Goal: Use online tool/utility: Utilize a website feature to perform a specific function

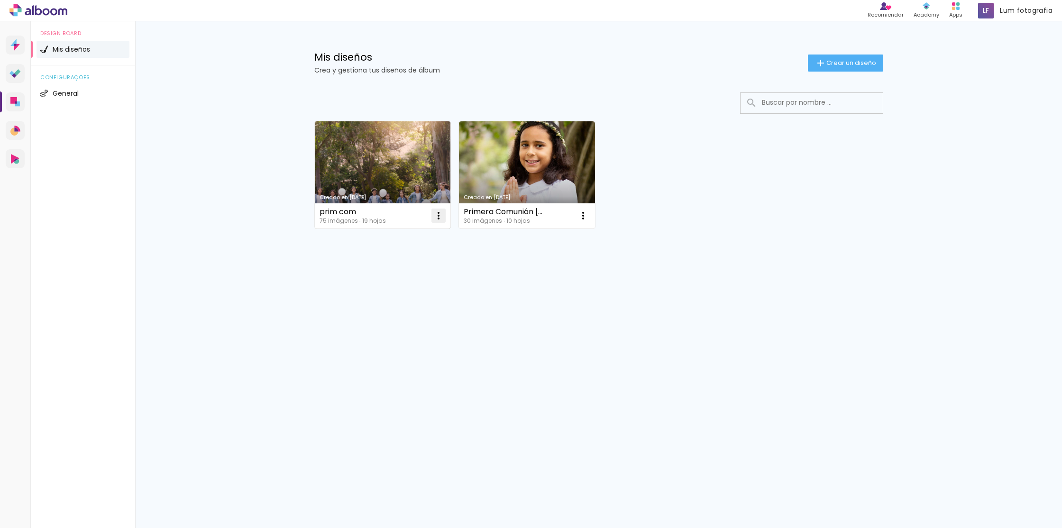
click at [438, 216] on iron-icon at bounding box center [438, 215] width 11 height 11
click at [392, 279] on span "Excluir" at bounding box center [385, 278] width 20 height 7
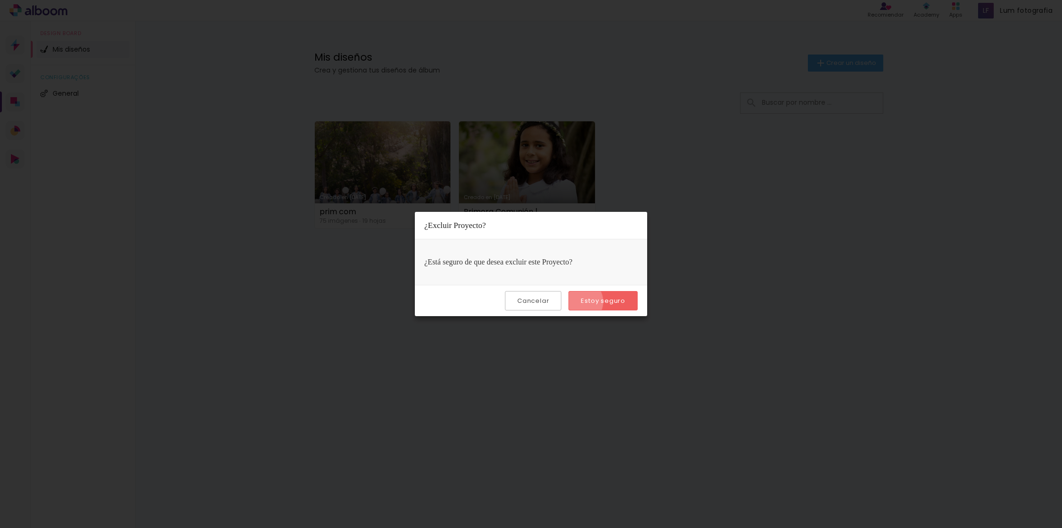
click at [580, 302] on paper-button "Estoy seguro" at bounding box center [602, 300] width 69 height 19
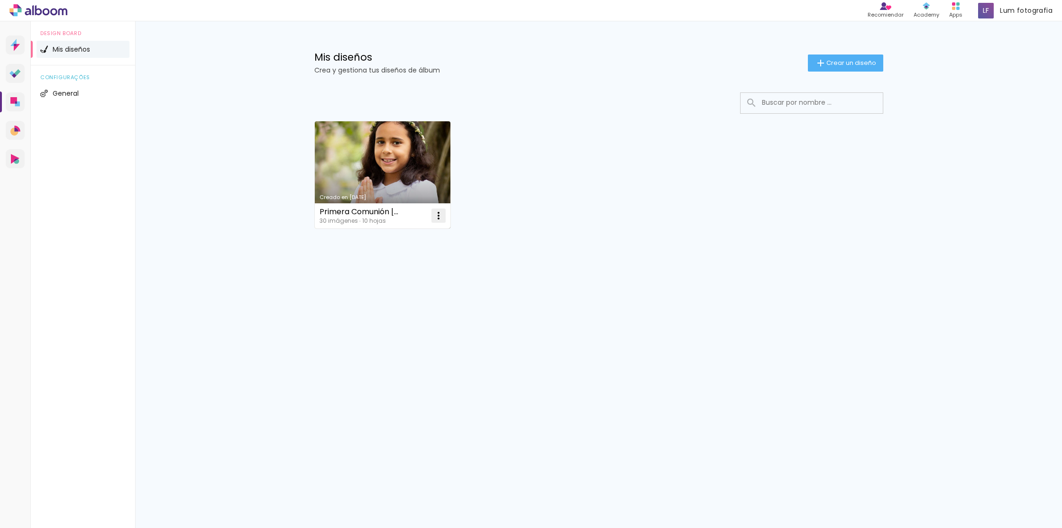
click at [433, 217] on iron-icon at bounding box center [438, 215] width 11 height 11
click at [421, 277] on paper-item "Excluir" at bounding box center [400, 278] width 93 height 19
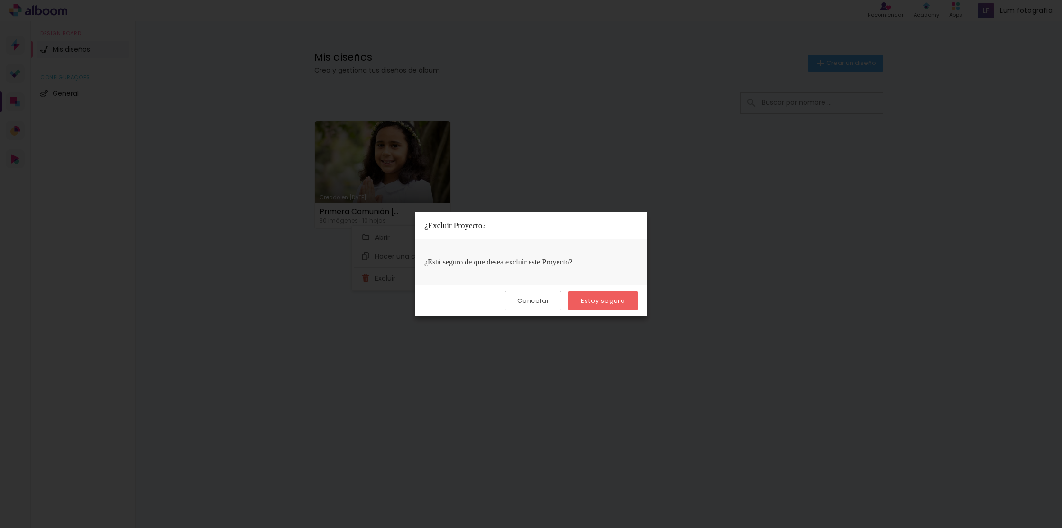
click at [612, 305] on paper-button "Estoy seguro" at bounding box center [602, 300] width 69 height 19
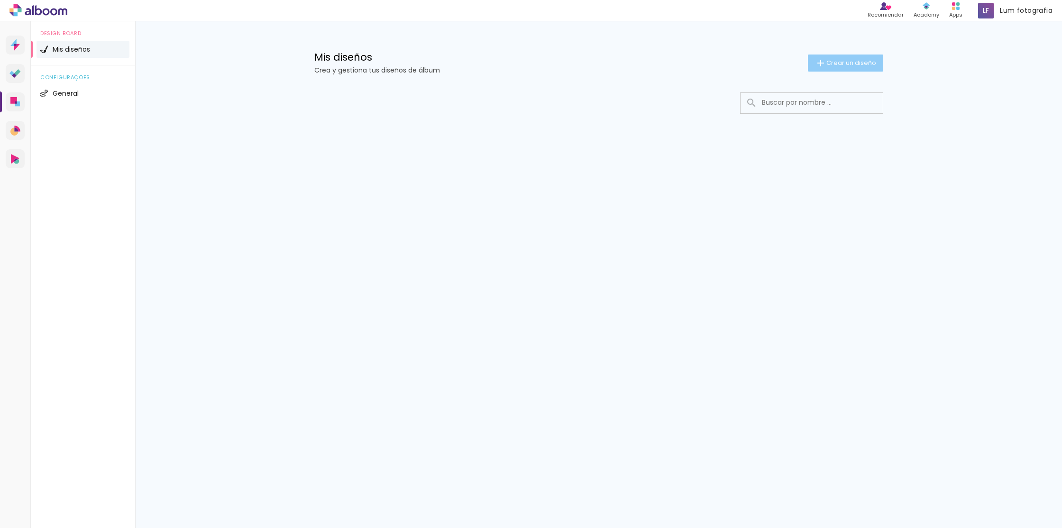
click at [834, 68] on paper-button "Crear un diseño" at bounding box center [845, 63] width 75 height 17
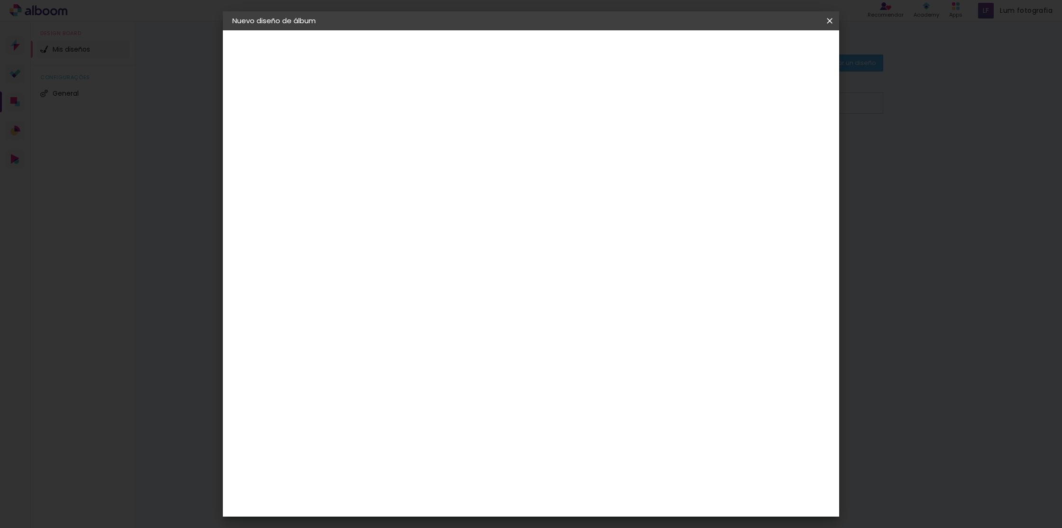
click at [387, 130] on input at bounding box center [387, 127] width 0 height 15
type input "hojas adicionales"
type paper-input "hojas adicionales"
click at [481, 52] on paper-button "Avanzar" at bounding box center [458, 50] width 46 height 16
click at [0, 0] on slot "Tamaño libre" at bounding box center [0, 0] width 0 height 0
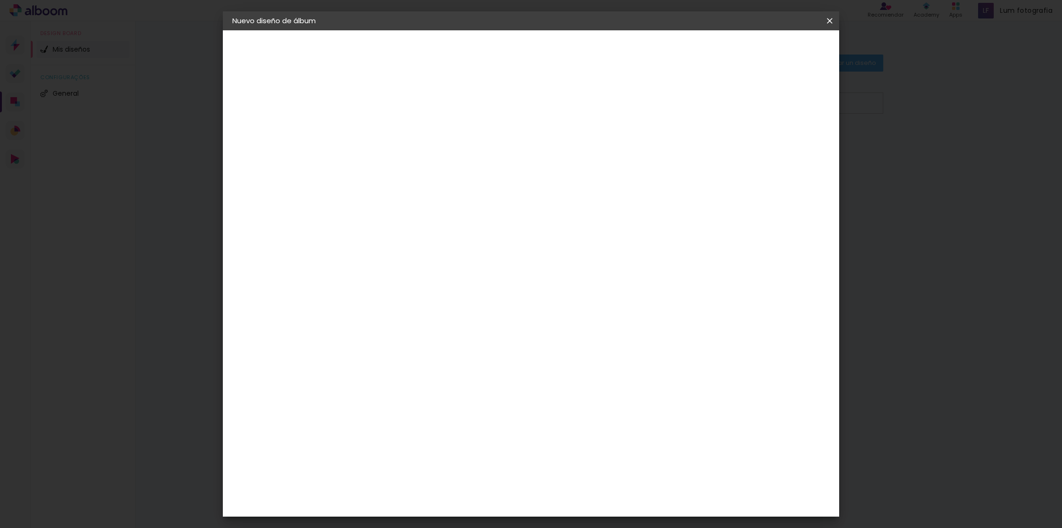
click at [0, 0] on slot "Tamaño libre" at bounding box center [0, 0] width 0 height 0
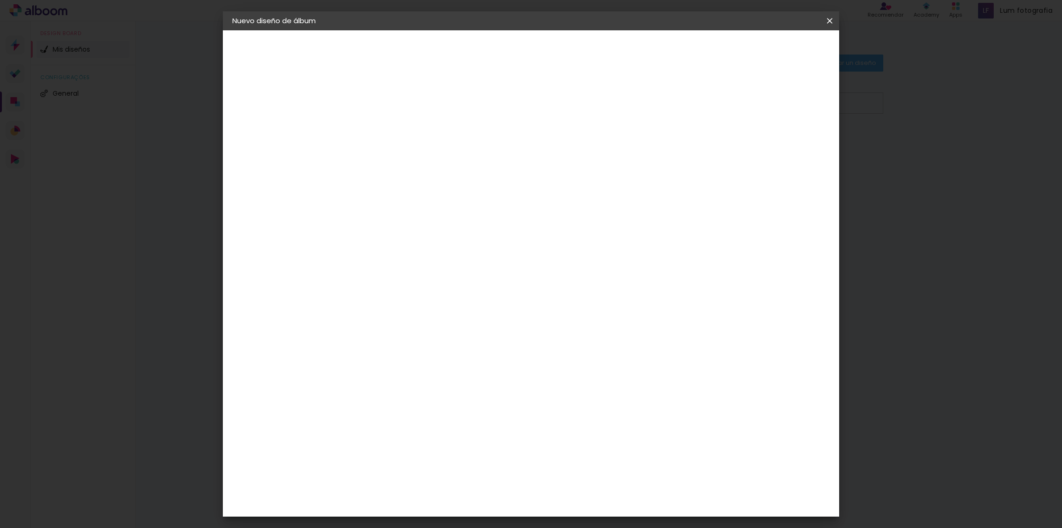
click at [0, 0] on slot "Tamaño libre" at bounding box center [0, 0] width 0 height 0
click at [521, 56] on paper-button "Avanzar" at bounding box center [499, 50] width 46 height 16
click at [359, 270] on input "30" at bounding box center [357, 271] width 25 height 14
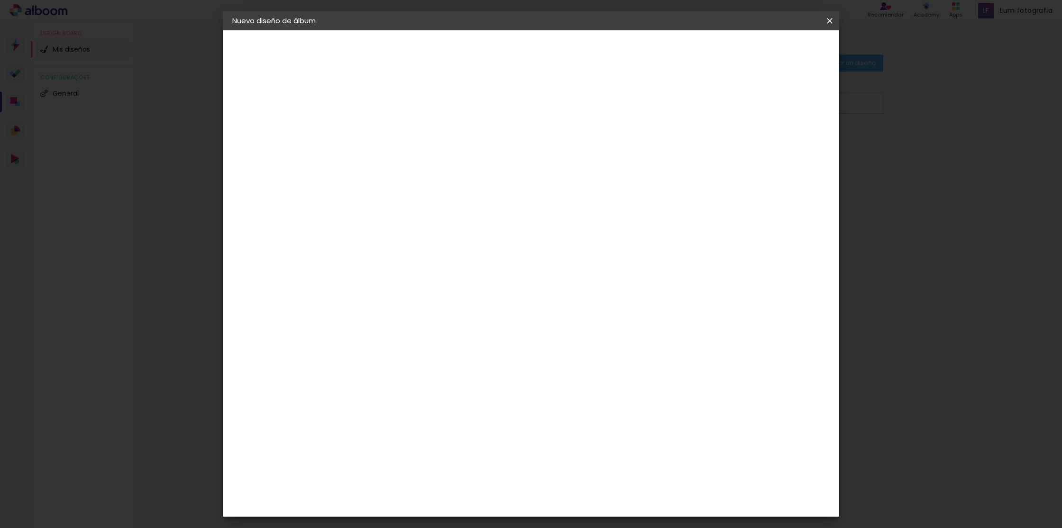
click at [369, 270] on input "30" at bounding box center [357, 271] width 25 height 14
type input "20,3"
type paper-input "20,3"
click at [491, 150] on span "30" at bounding box center [493, 148] width 16 height 14
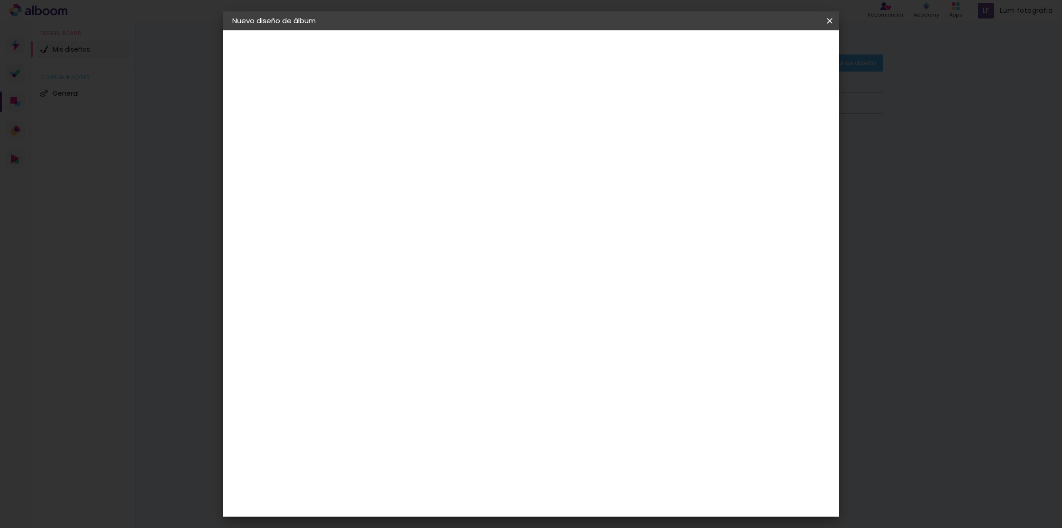
click at [502, 146] on span "cm" at bounding box center [505, 148] width 11 height 14
click at [594, 336] on input "60" at bounding box center [587, 337] width 25 height 14
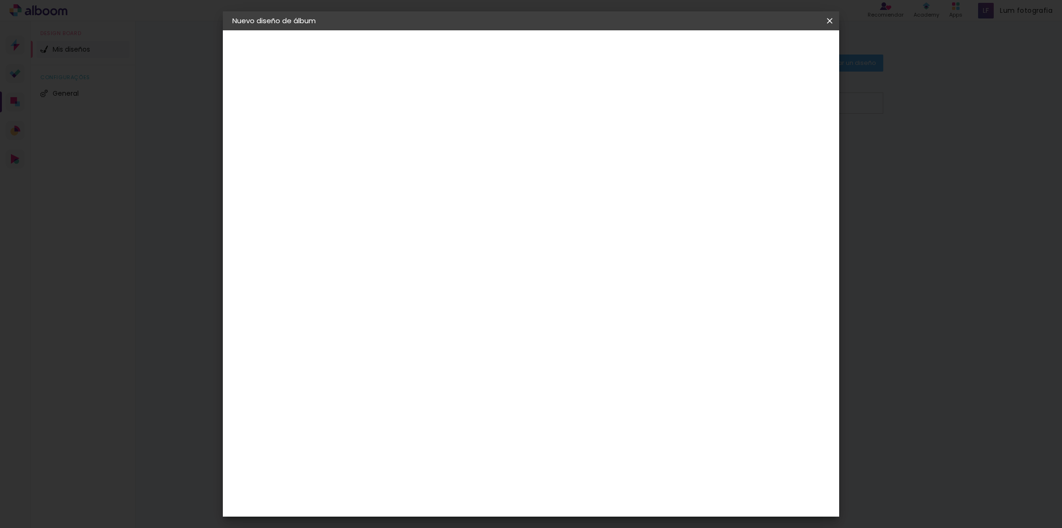
scroll to position [72, 0]
type input "52"
type paper-input "52"
click at [775, 54] on span "Empezar diseño" at bounding box center [751, 50] width 53 height 7
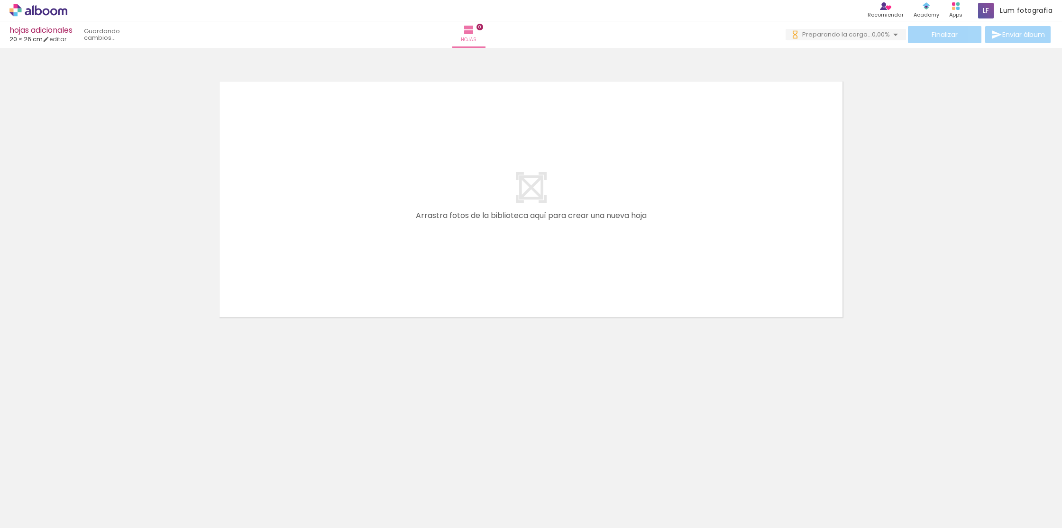
click at [576, 216] on quentale-layouter at bounding box center [530, 199] width 635 height 248
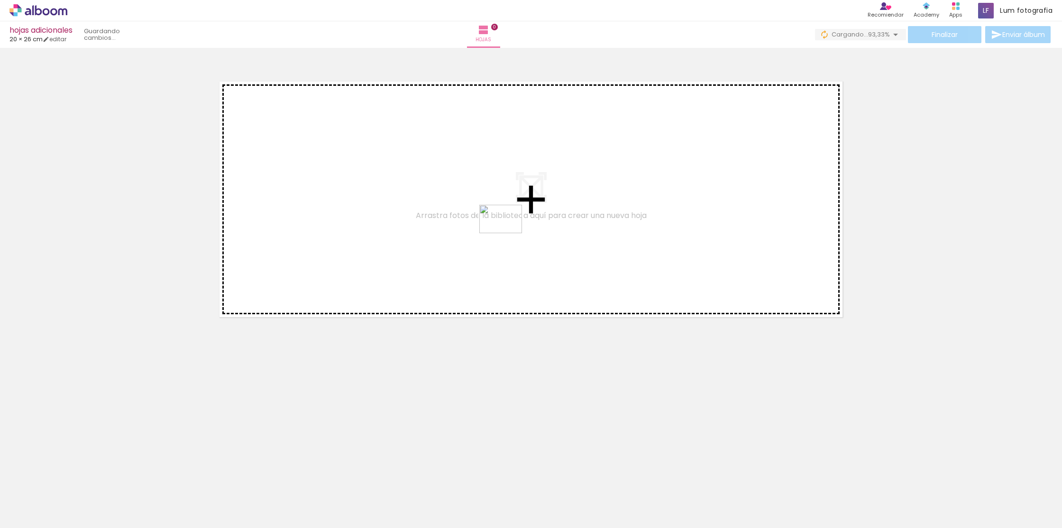
drag, startPoint x: 848, startPoint y: 502, endPoint x: 508, endPoint y: 233, distance: 433.4
click at [508, 233] on quentale-workspace at bounding box center [531, 264] width 1062 height 528
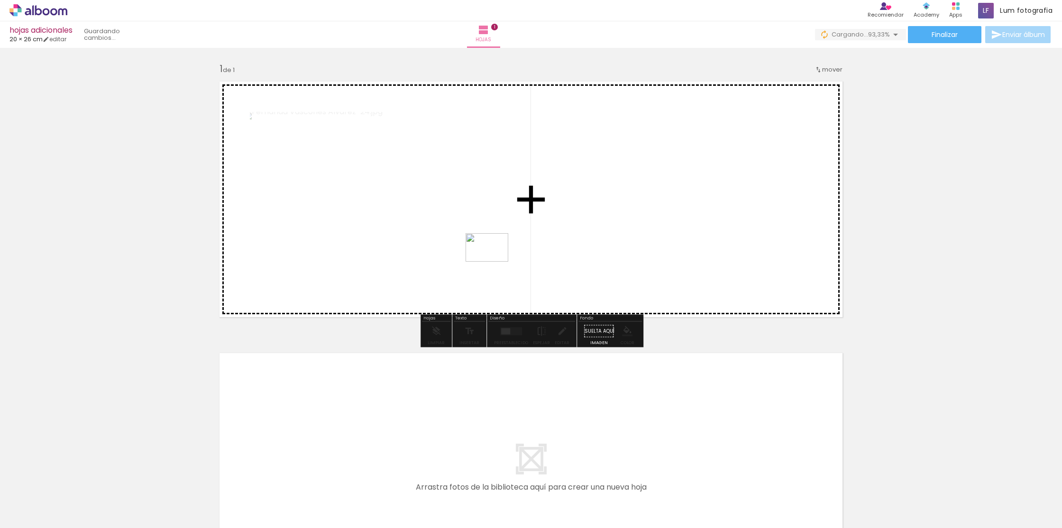
drag, startPoint x: 794, startPoint y: 494, endPoint x: 494, endPoint y: 262, distance: 378.8
click at [494, 262] on quentale-workspace at bounding box center [531, 264] width 1062 height 528
drag, startPoint x: 726, startPoint y: 495, endPoint x: 489, endPoint y: 245, distance: 344.8
click at [490, 245] on quentale-workspace at bounding box center [531, 264] width 1062 height 528
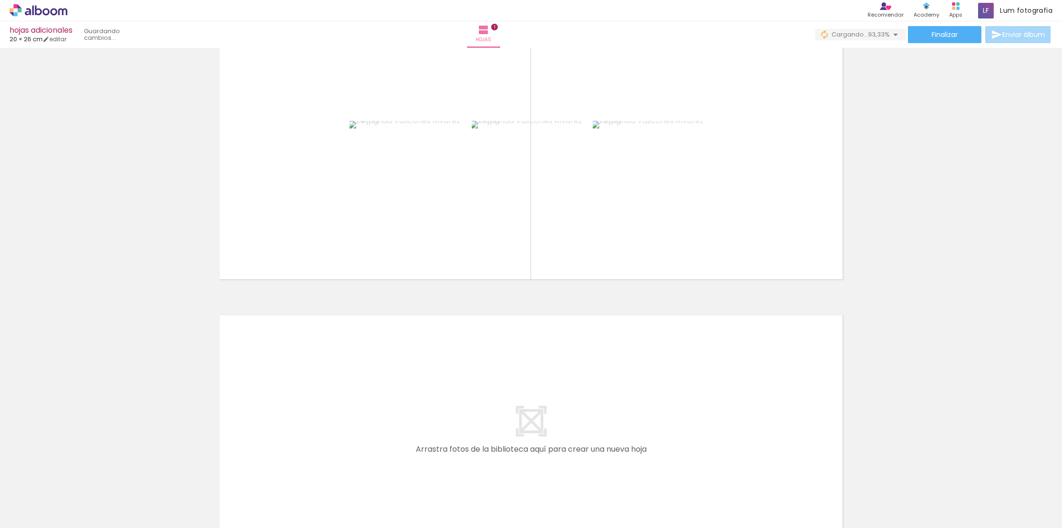
scroll to position [49, 0]
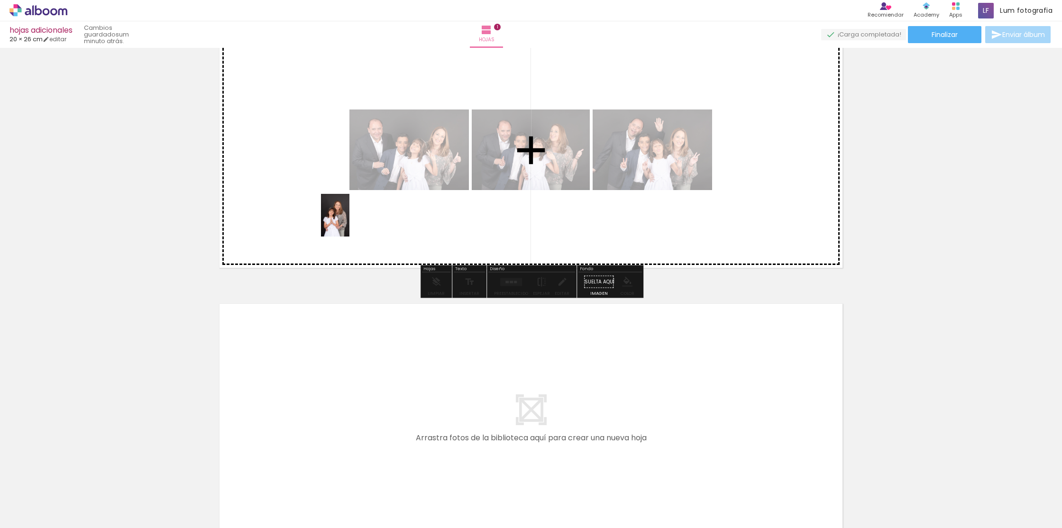
drag, startPoint x: 102, startPoint y: 497, endPoint x: 350, endPoint y: 220, distance: 372.0
click at [350, 220] on quentale-workspace at bounding box center [531, 264] width 1062 height 528
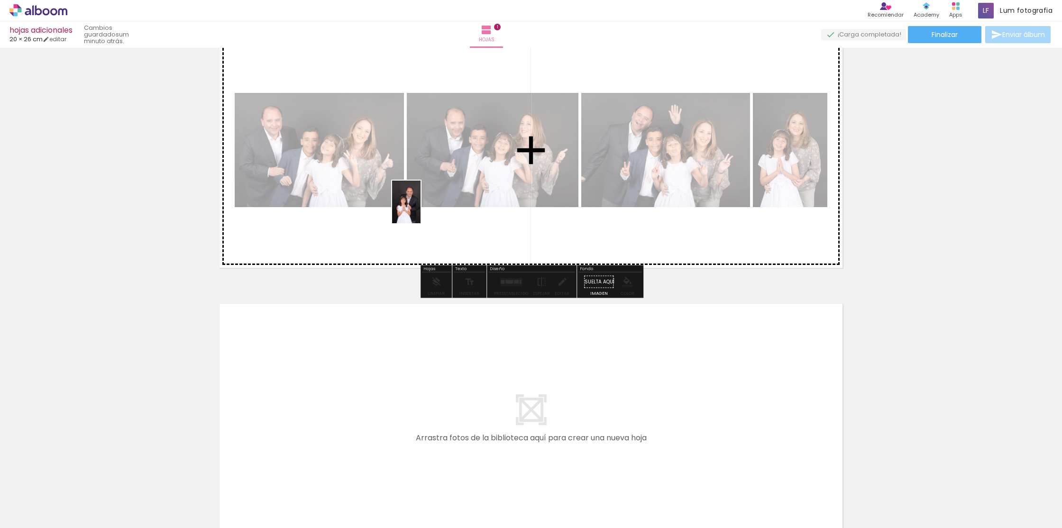
drag, startPoint x: 417, startPoint y: 469, endPoint x: 421, endPoint y: 208, distance: 261.2
click at [421, 209] on quentale-workspace at bounding box center [531, 264] width 1062 height 528
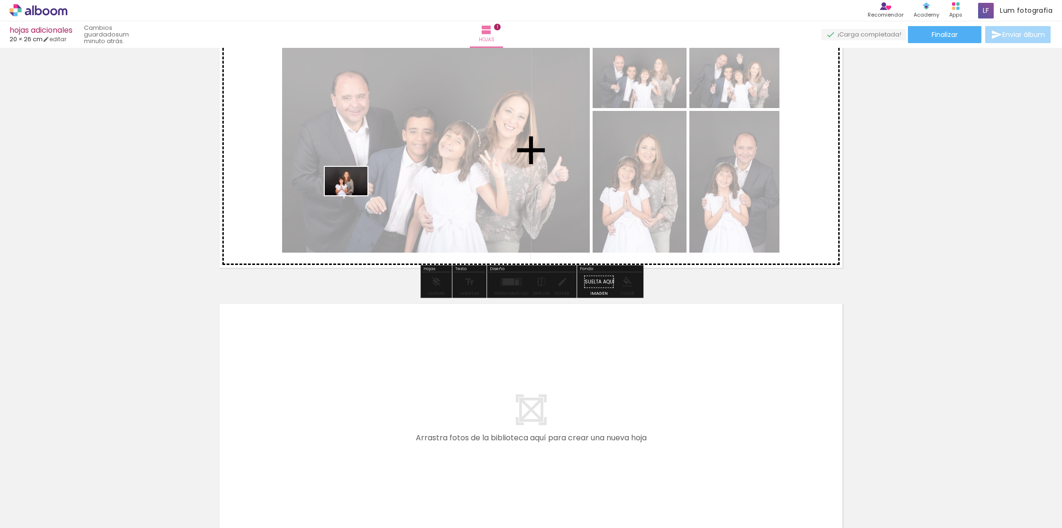
drag, startPoint x: 156, startPoint y: 497, endPoint x: 353, endPoint y: 195, distance: 360.8
click at [353, 195] on quentale-workspace at bounding box center [531, 264] width 1062 height 528
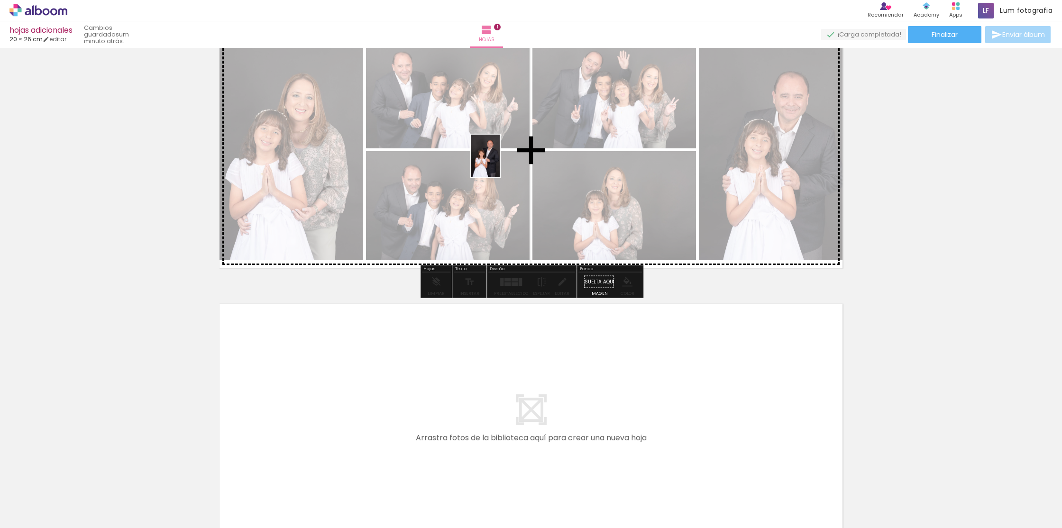
drag, startPoint x: 468, startPoint y: 503, endPoint x: 500, endPoint y: 160, distance: 344.7
click at [500, 161] on quentale-workspace at bounding box center [531, 264] width 1062 height 528
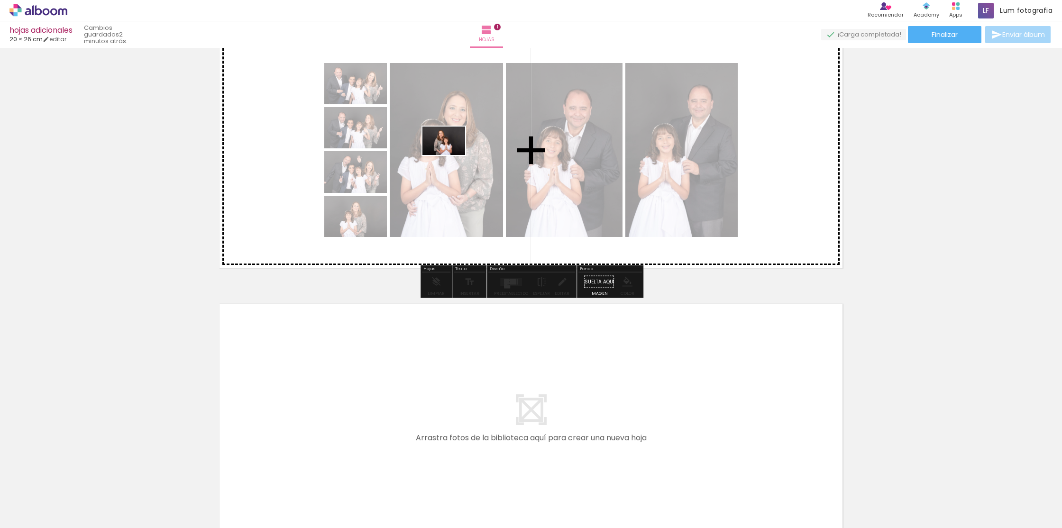
drag, startPoint x: 206, startPoint y: 500, endPoint x: 451, endPoint y: 155, distance: 423.0
click at [451, 155] on quentale-workspace at bounding box center [531, 264] width 1062 height 528
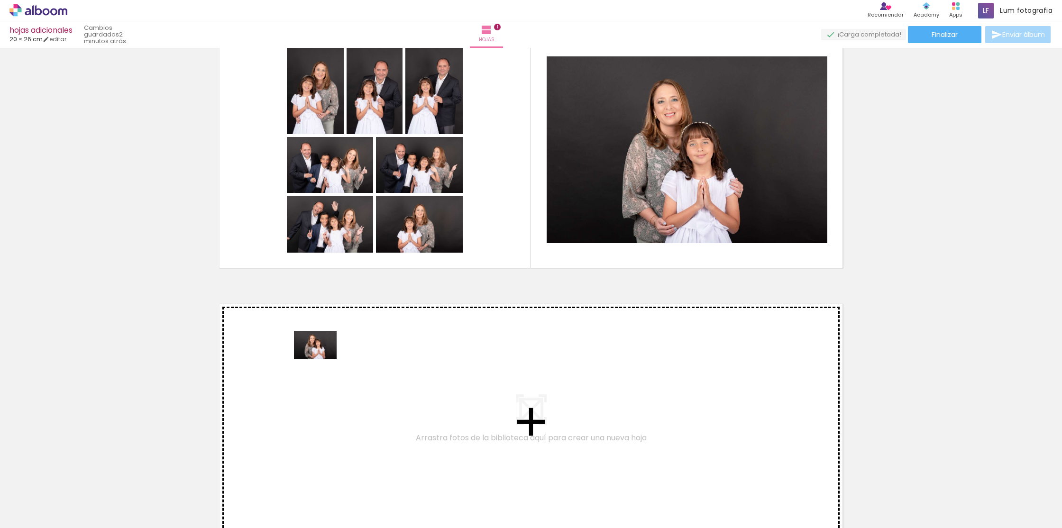
drag, startPoint x: 264, startPoint y: 501, endPoint x: 323, endPoint y: 357, distance: 155.4
click at [323, 357] on quentale-workspace at bounding box center [531, 264] width 1062 height 528
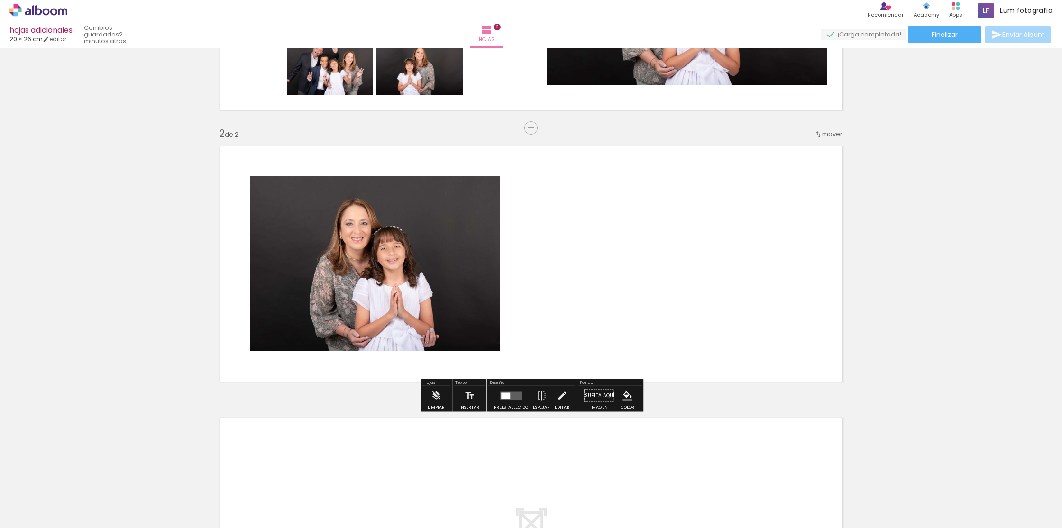
scroll to position [212, 0]
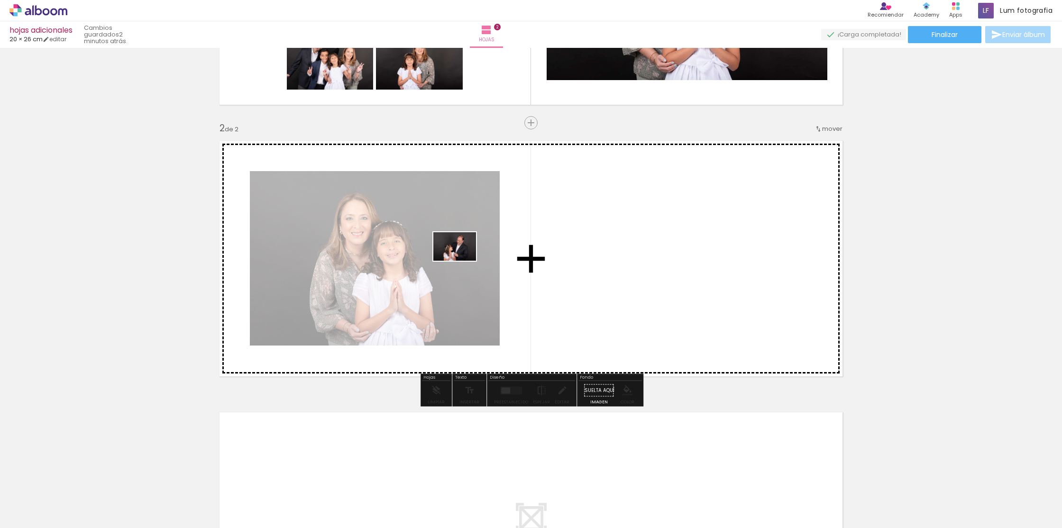
drag, startPoint x: 530, startPoint y: 498, endPoint x: 462, endPoint y: 261, distance: 246.7
click at [462, 261] on quentale-workspace at bounding box center [531, 264] width 1062 height 528
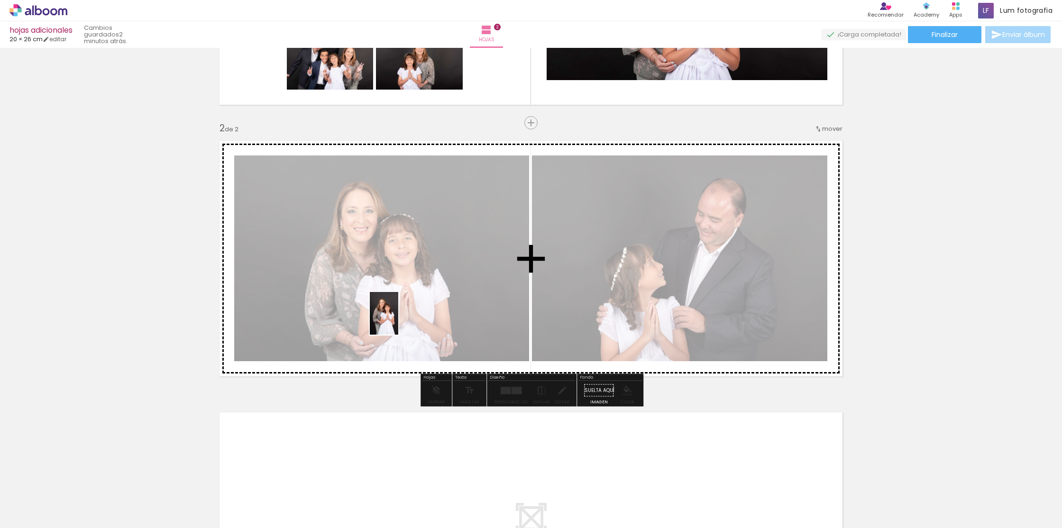
drag, startPoint x: 362, startPoint y: 508, endPoint x: 398, endPoint y: 320, distance: 191.7
click at [398, 320] on quentale-workspace at bounding box center [531, 264] width 1062 height 528
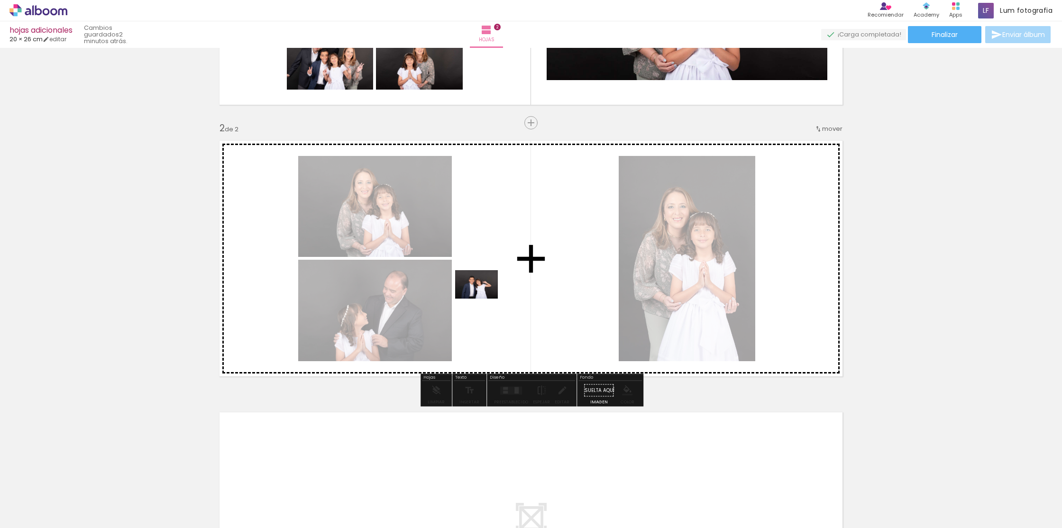
drag, startPoint x: 565, startPoint y: 489, endPoint x: 484, endPoint y: 298, distance: 207.3
click at [484, 298] on quentale-workspace at bounding box center [531, 264] width 1062 height 528
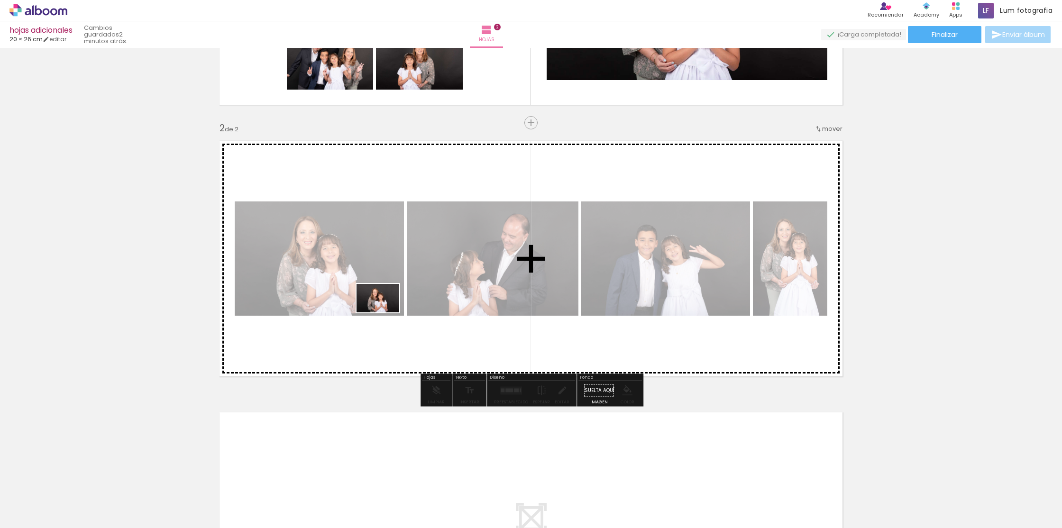
drag, startPoint x: 303, startPoint y: 498, endPoint x: 385, endPoint y: 312, distance: 202.5
click at [385, 312] on quentale-workspace at bounding box center [531, 264] width 1062 height 528
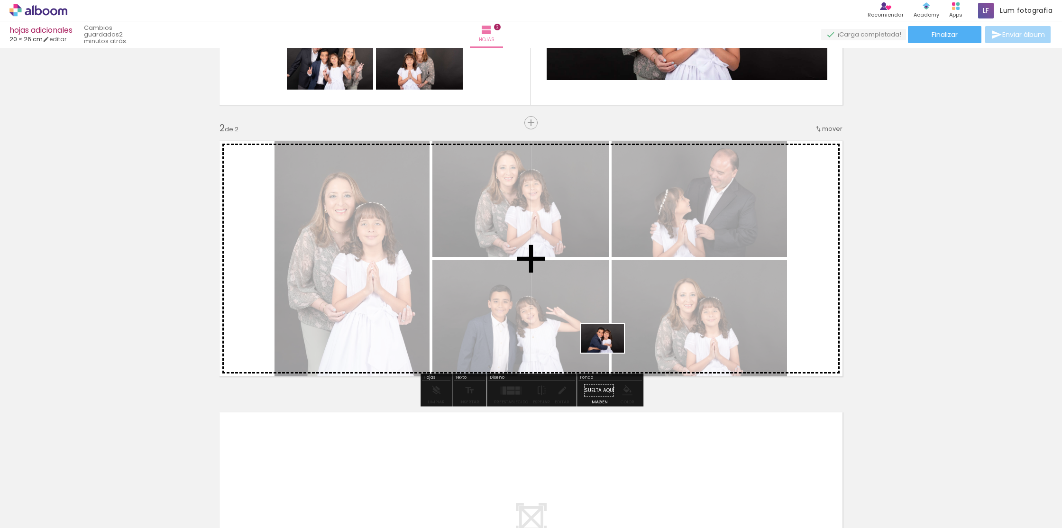
drag, startPoint x: 630, startPoint y: 488, endPoint x: 610, endPoint y: 345, distance: 144.1
click at [610, 345] on quentale-workspace at bounding box center [531, 264] width 1062 height 528
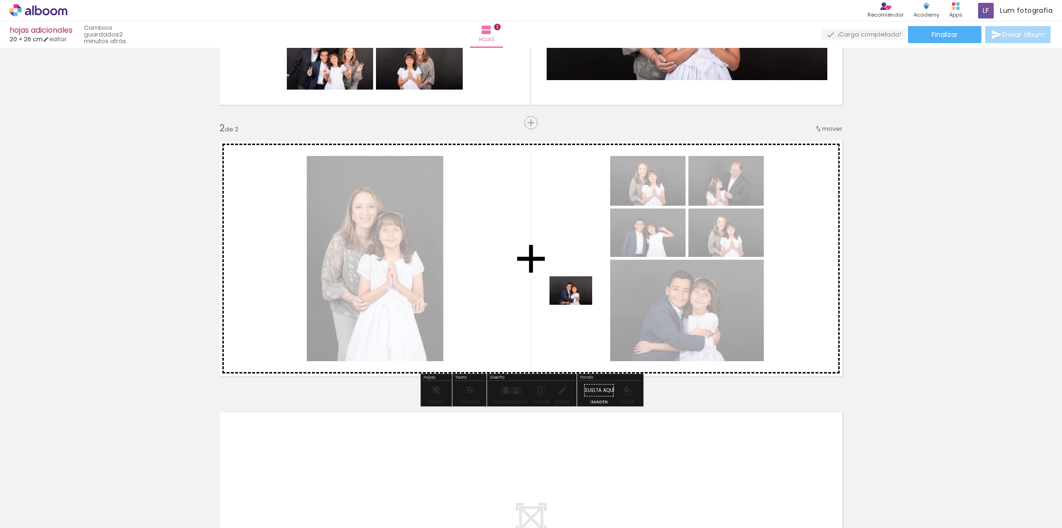
drag, startPoint x: 669, startPoint y: 503, endPoint x: 577, endPoint y: 303, distance: 220.4
click at [576, 303] on quentale-workspace at bounding box center [531, 264] width 1062 height 528
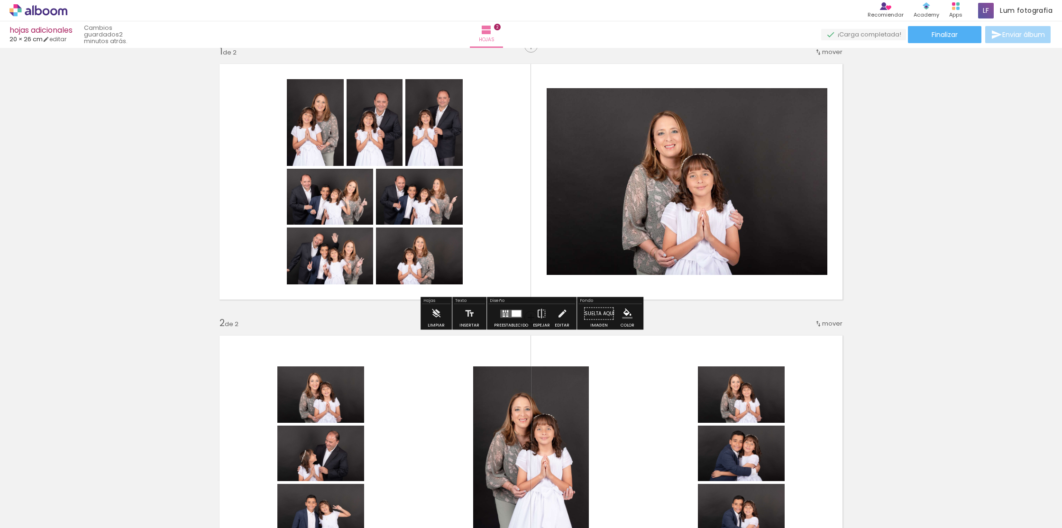
scroll to position [17, 0]
click at [507, 317] on quentale-layouter at bounding box center [511, 314] width 22 height 8
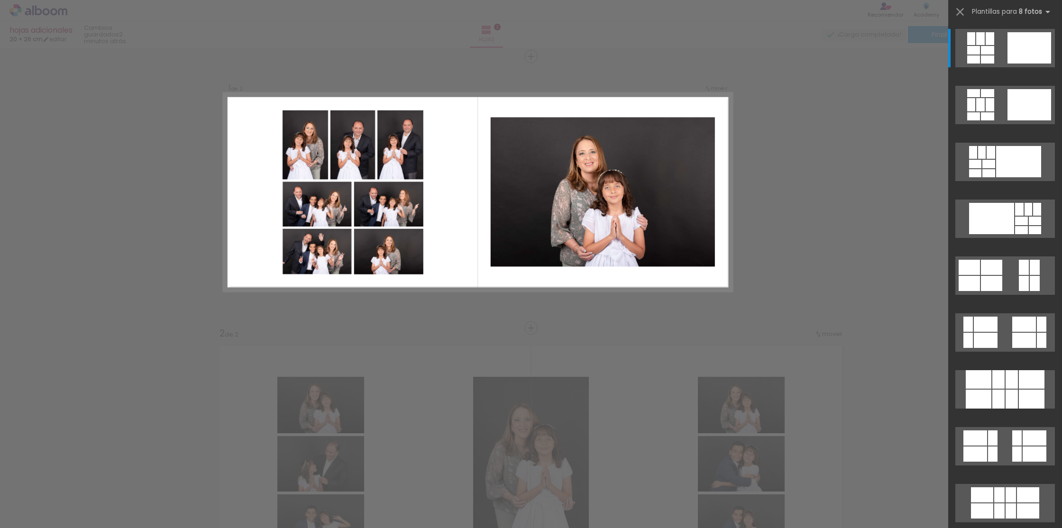
scroll to position [0, 0]
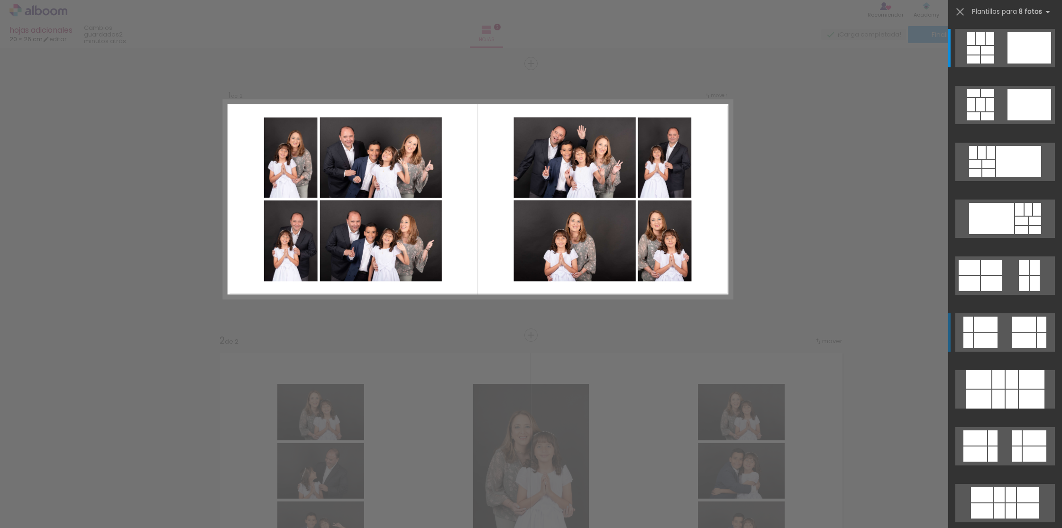
click at [991, 333] on div at bounding box center [986, 340] width 24 height 15
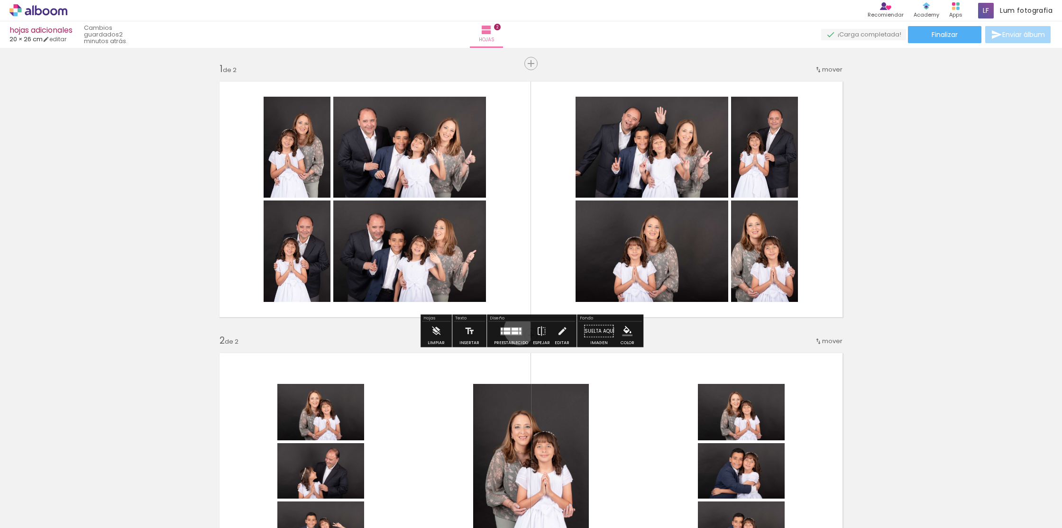
click at [519, 329] on div at bounding box center [520, 329] width 2 height 3
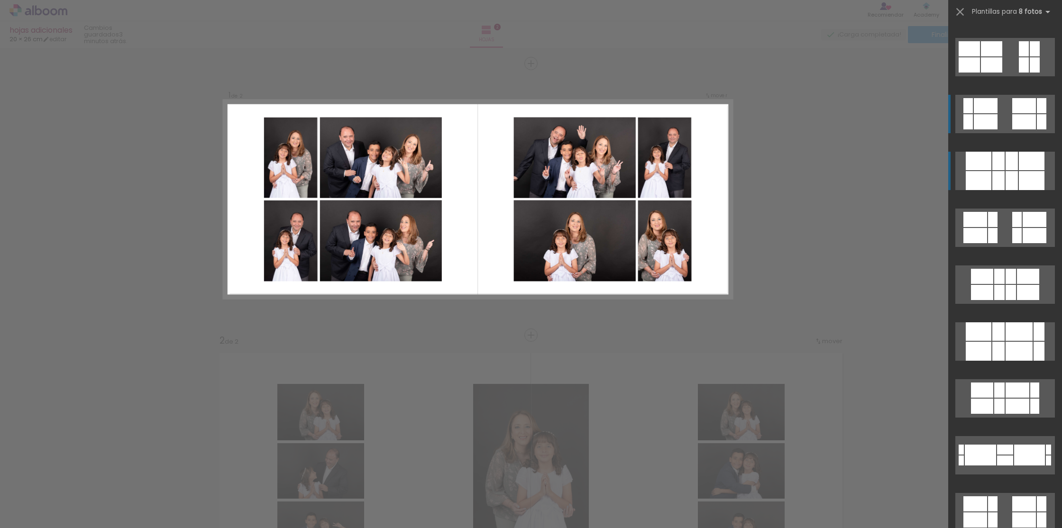
scroll to position [220, 0]
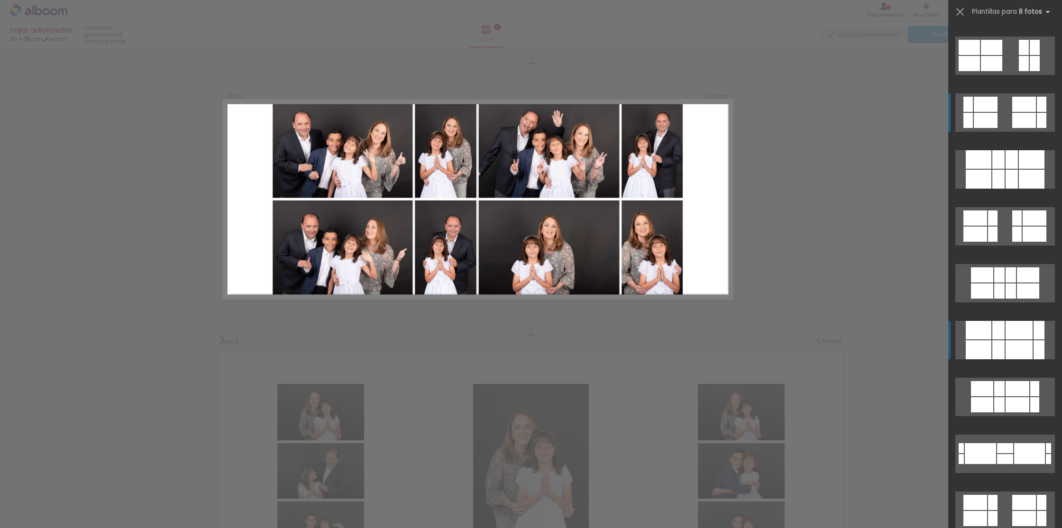
click at [1005, 343] on quentale-layouter at bounding box center [1005, 340] width 100 height 38
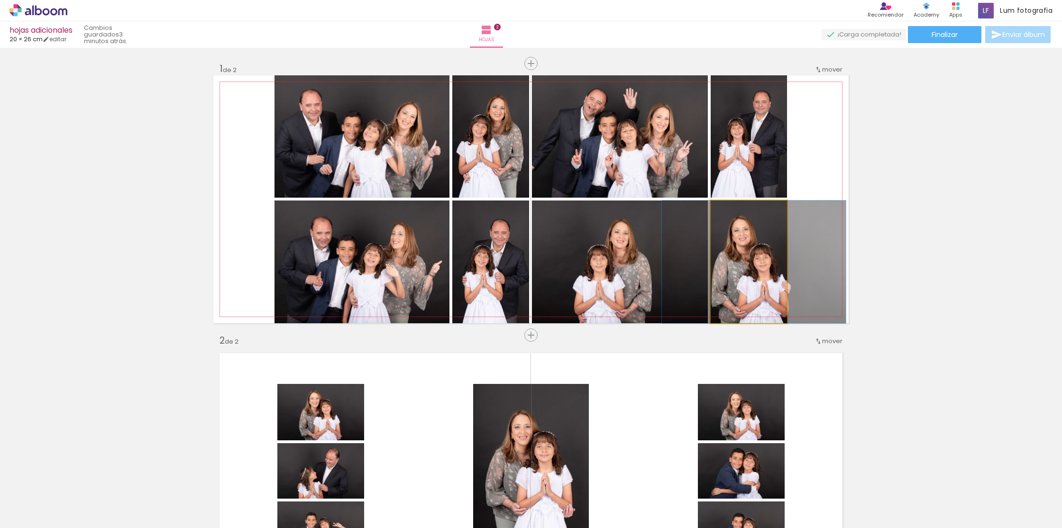
drag, startPoint x: 759, startPoint y: 263, endPoint x: 765, endPoint y: 263, distance: 5.2
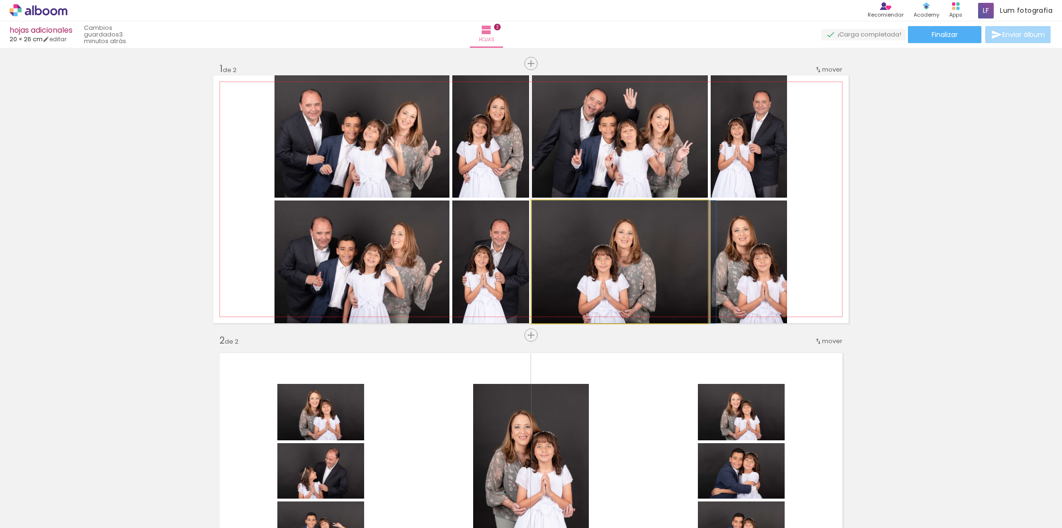
drag, startPoint x: 619, startPoint y: 254, endPoint x: 633, endPoint y: 253, distance: 14.7
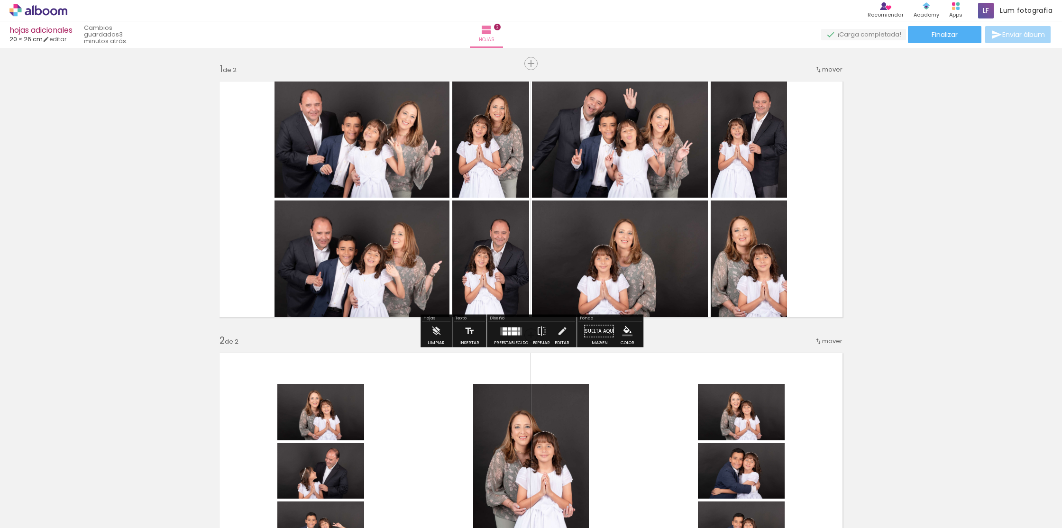
click at [908, 246] on div "Insertar hoja 1 de 2 Insertar hoja 2 de 2" at bounding box center [531, 458] width 1062 height 815
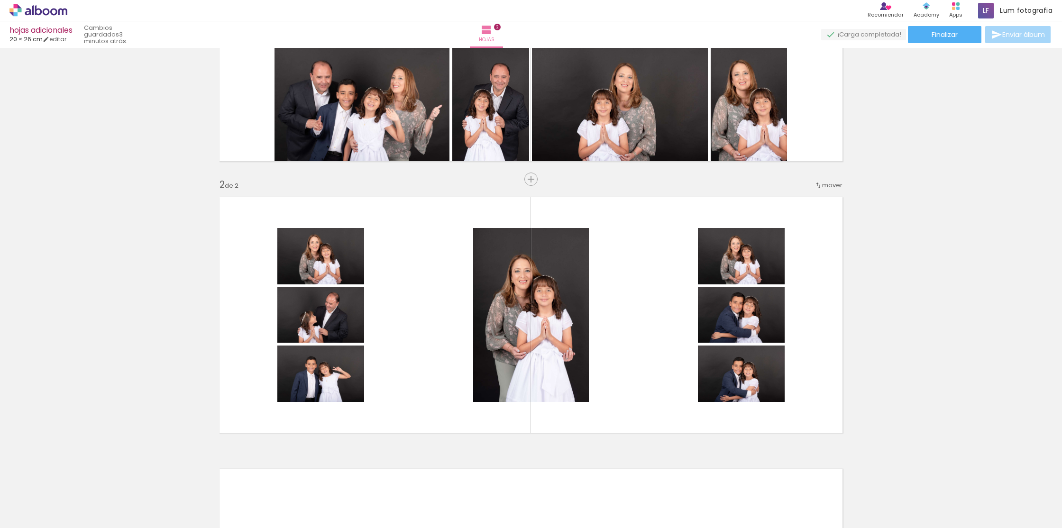
scroll to position [182, 0]
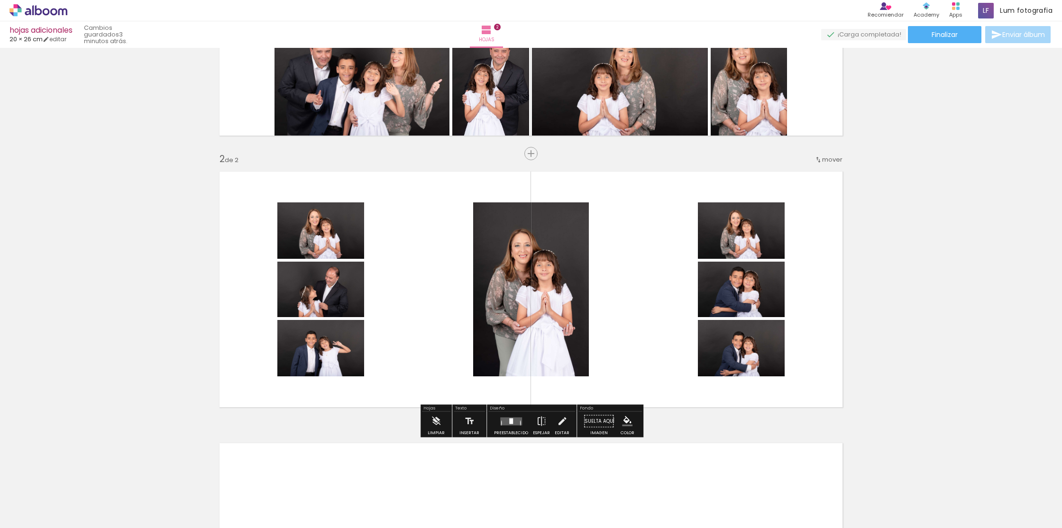
click at [507, 424] on quentale-layouter at bounding box center [511, 421] width 22 height 8
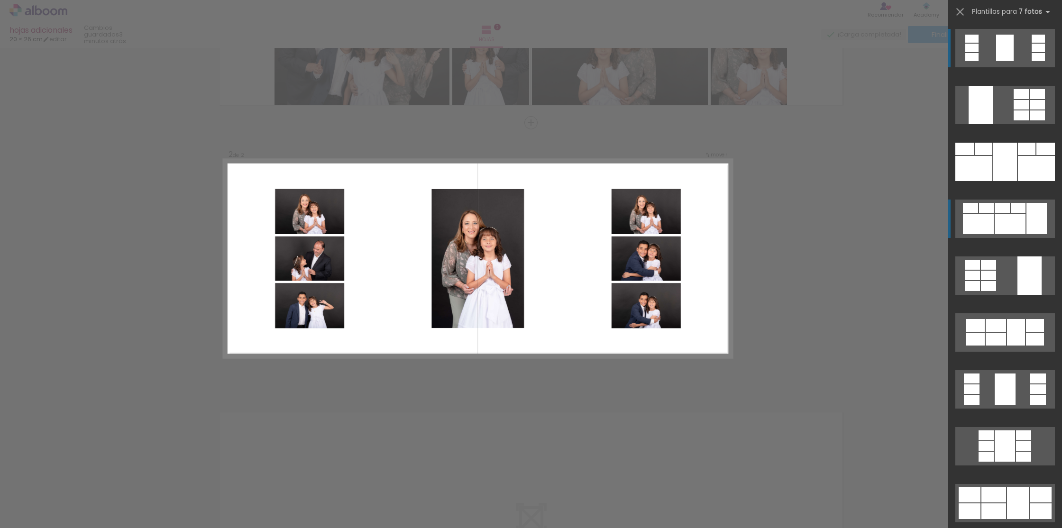
scroll to position [212, 0]
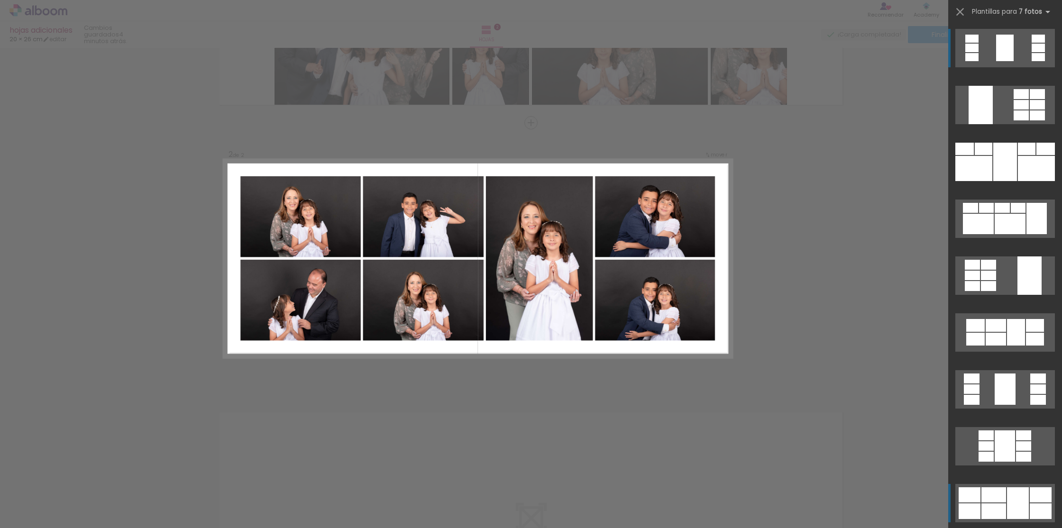
click at [1012, 496] on div at bounding box center [1018, 503] width 22 height 32
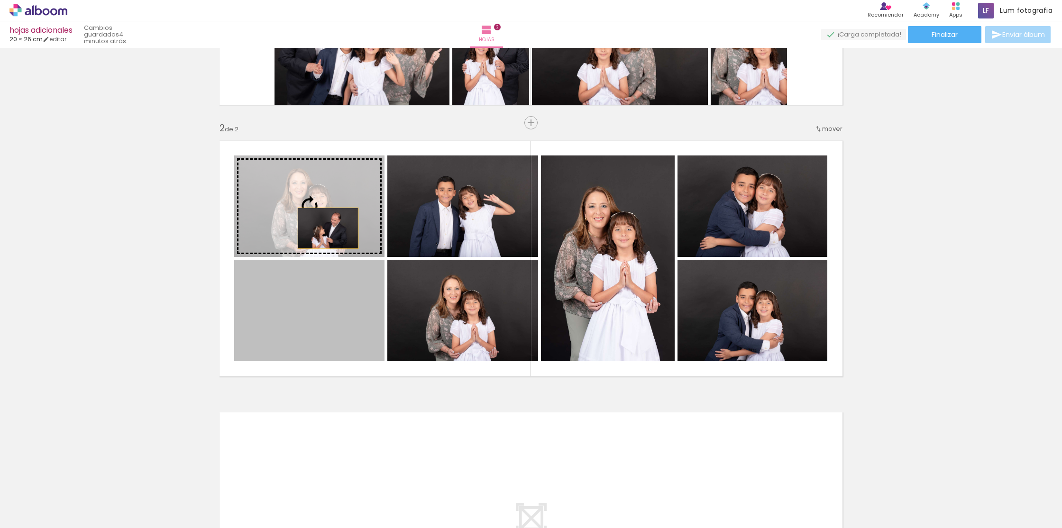
drag, startPoint x: 331, startPoint y: 323, endPoint x: 327, endPoint y: 220, distance: 103.9
click at [0, 0] on slot at bounding box center [0, 0] width 0 height 0
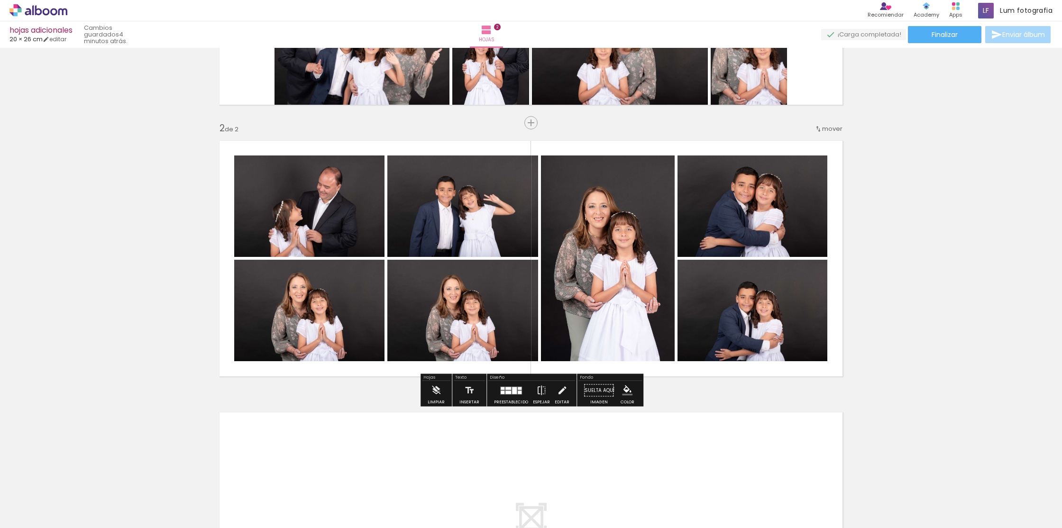
scroll to position [220, 0]
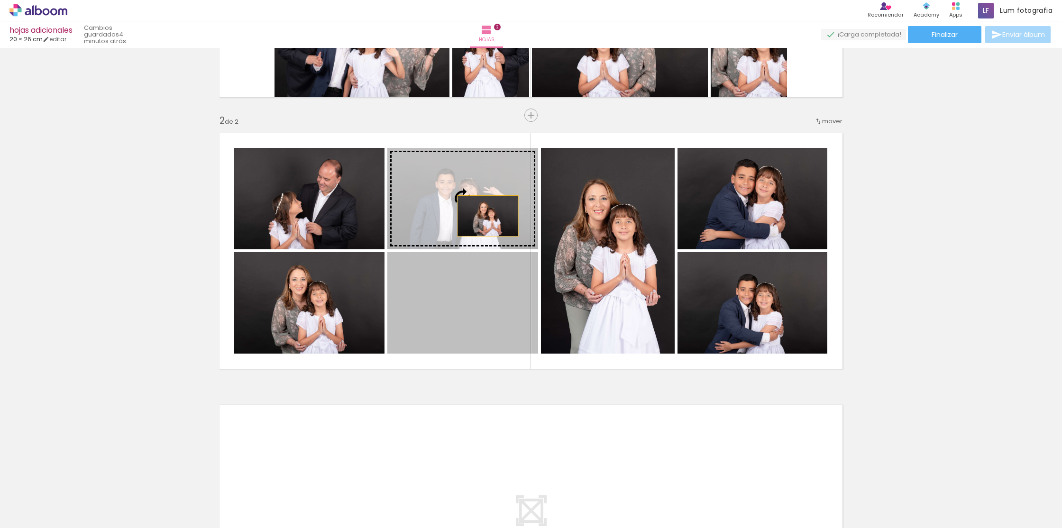
drag, startPoint x: 493, startPoint y: 313, endPoint x: 488, endPoint y: 214, distance: 99.7
click at [0, 0] on slot at bounding box center [0, 0] width 0 height 0
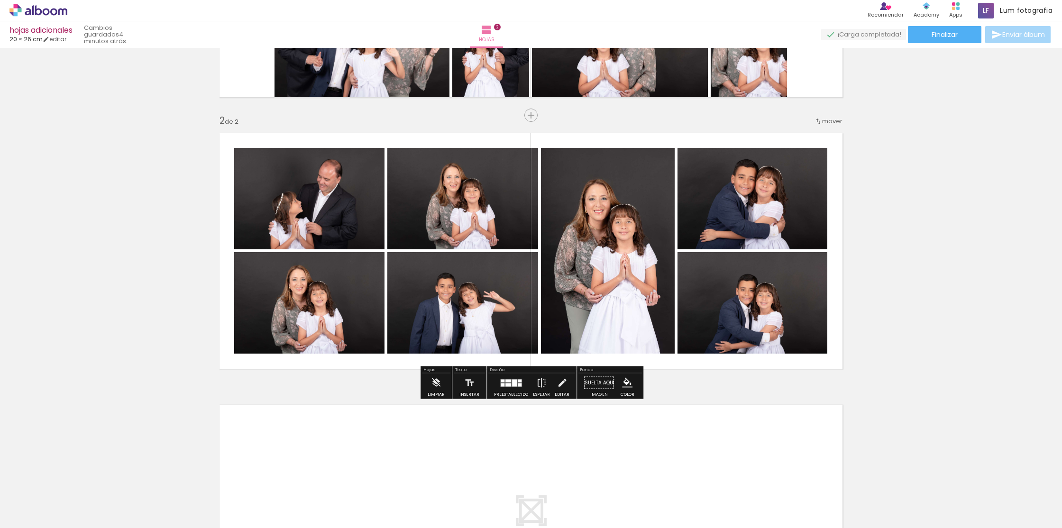
click at [939, 249] on div "Insertar hoja 1 de 2 Insertar hoja 2 de 2" at bounding box center [531, 238] width 1062 height 815
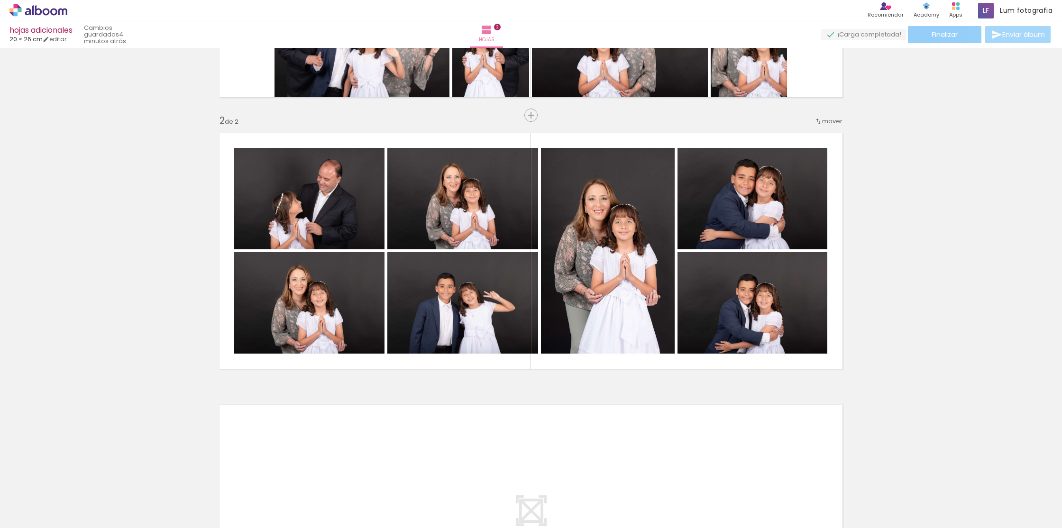
click at [953, 34] on span "Finalizar" at bounding box center [945, 34] width 26 height 7
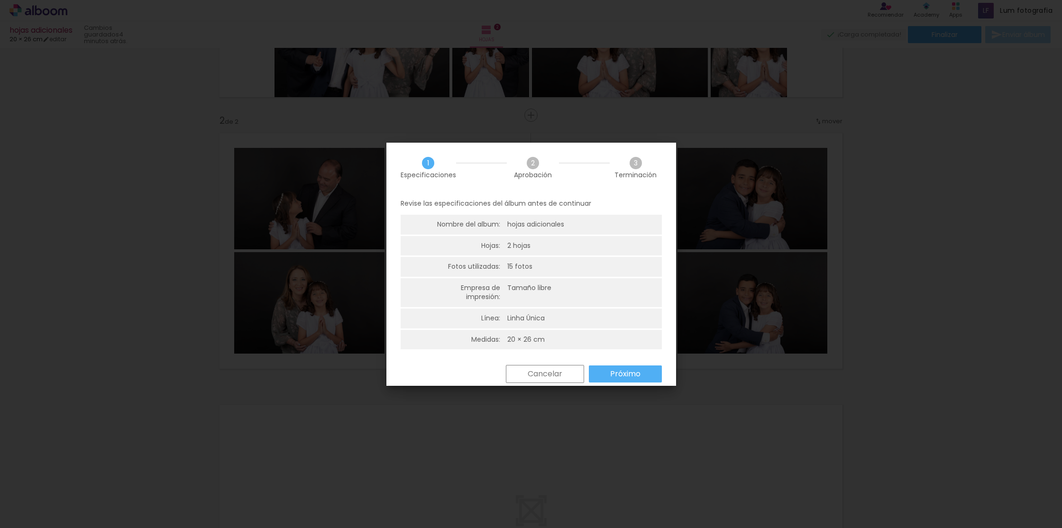
click at [0, 0] on slot "Próximo" at bounding box center [0, 0] width 0 height 0
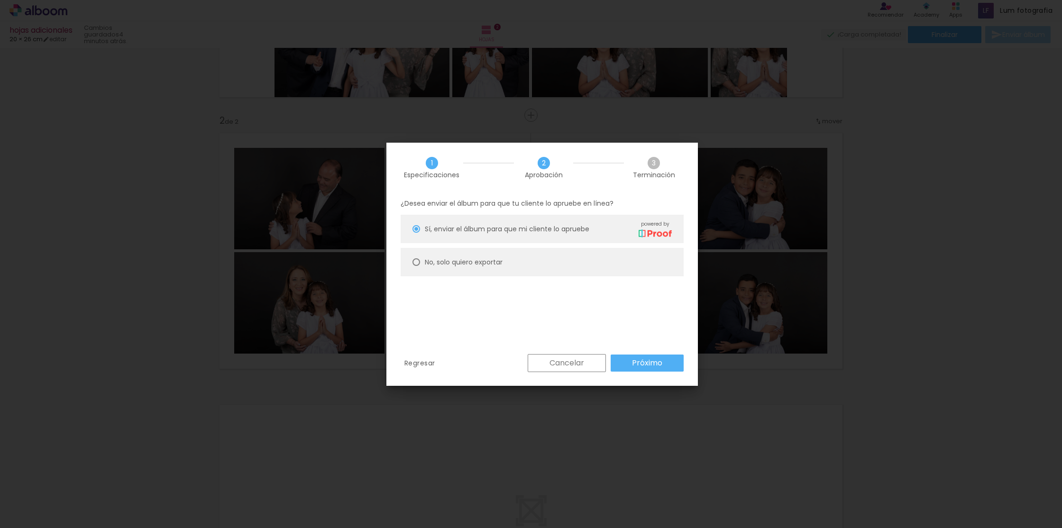
click at [0, 0] on slot "No, solo quiero exportar" at bounding box center [0, 0] width 0 height 0
type paper-radio-button "on"
click at [663, 362] on paper-button "Próximo" at bounding box center [647, 363] width 73 height 17
type input "Alta, 300 DPI"
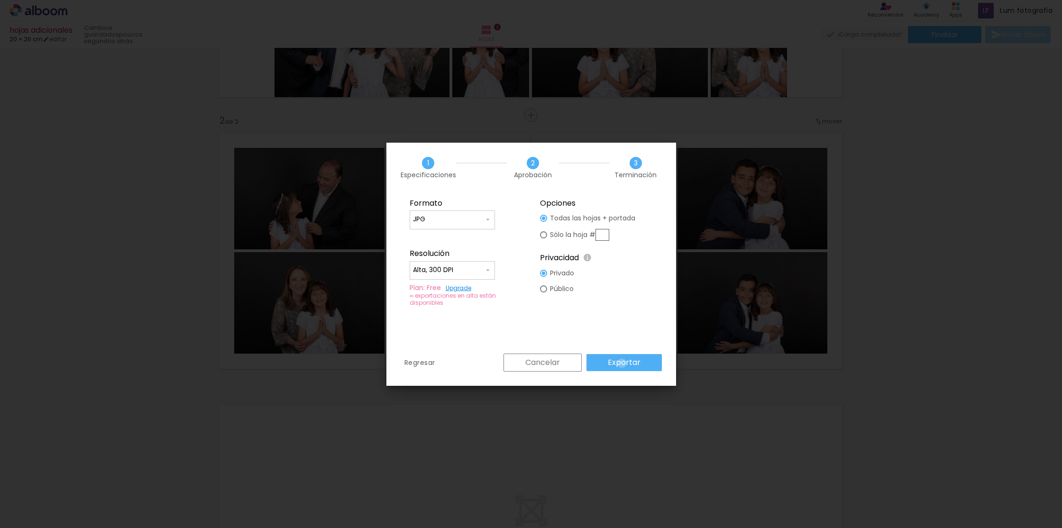
click at [0, 0] on slot "Exportar" at bounding box center [0, 0] width 0 height 0
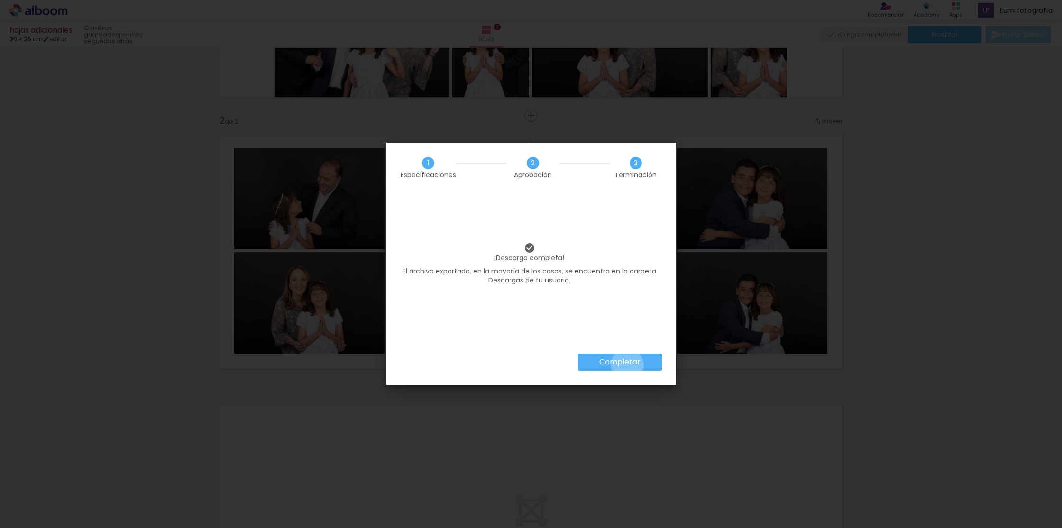
click at [0, 0] on slot "Completar" at bounding box center [0, 0] width 0 height 0
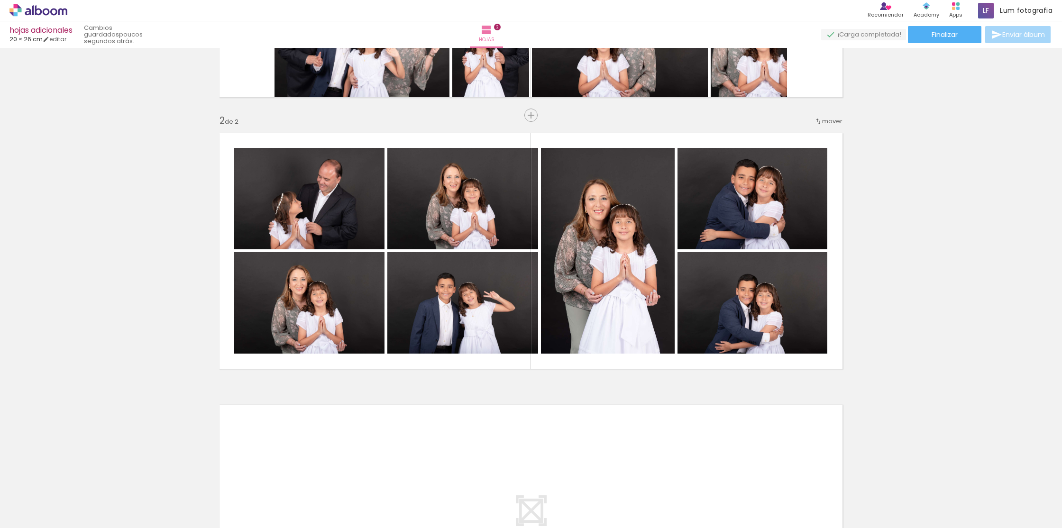
scroll to position [225, 0]
